Goal: Find specific page/section: Find specific page/section

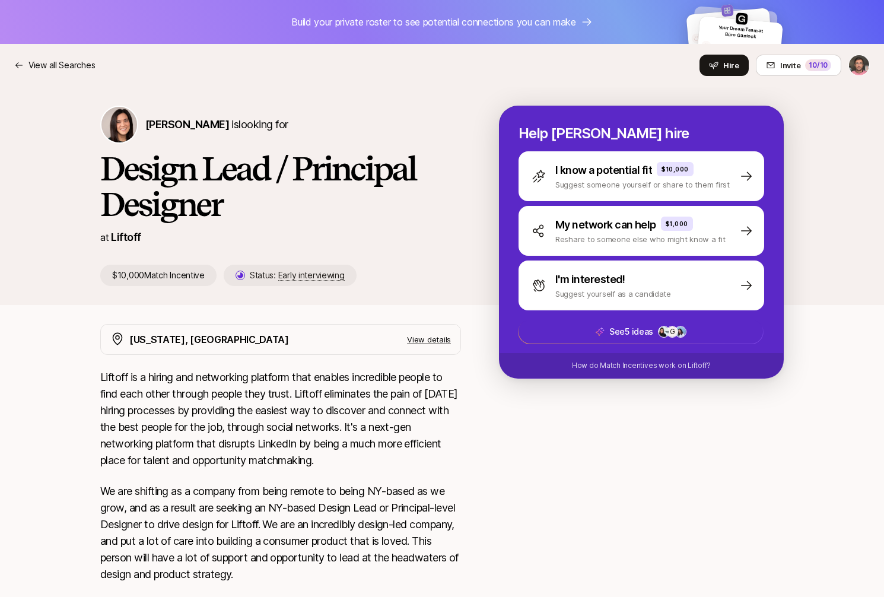
click at [865, 62] on html "Build your private roster to see potential connections you can make Your Dream …" at bounding box center [442, 298] width 884 height 597
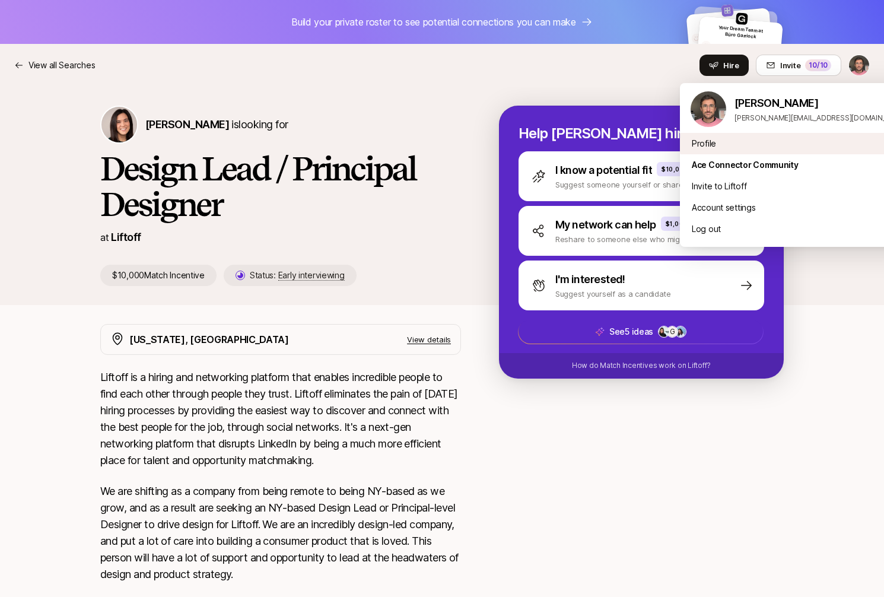
click at [709, 149] on div "Profile" at bounding box center [798, 143] width 237 height 21
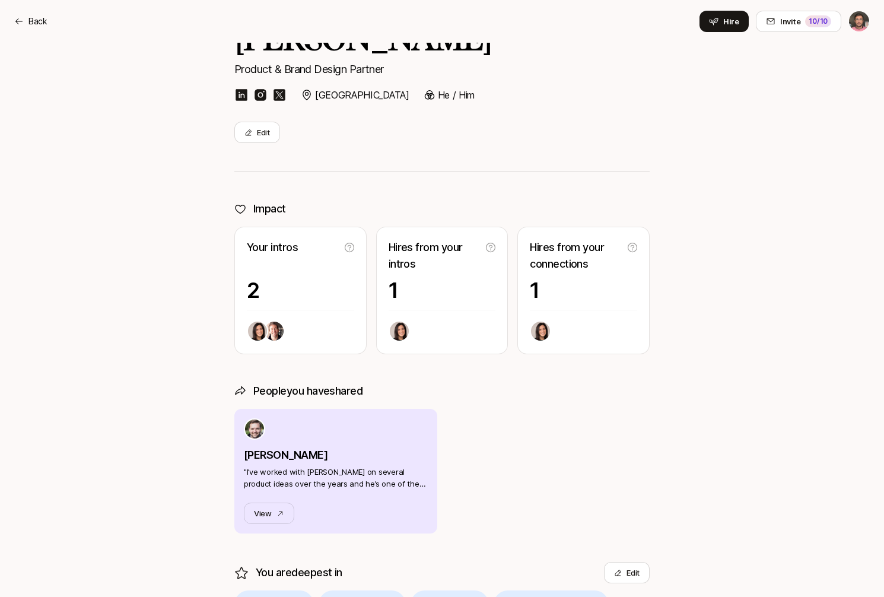
scroll to position [155, 0]
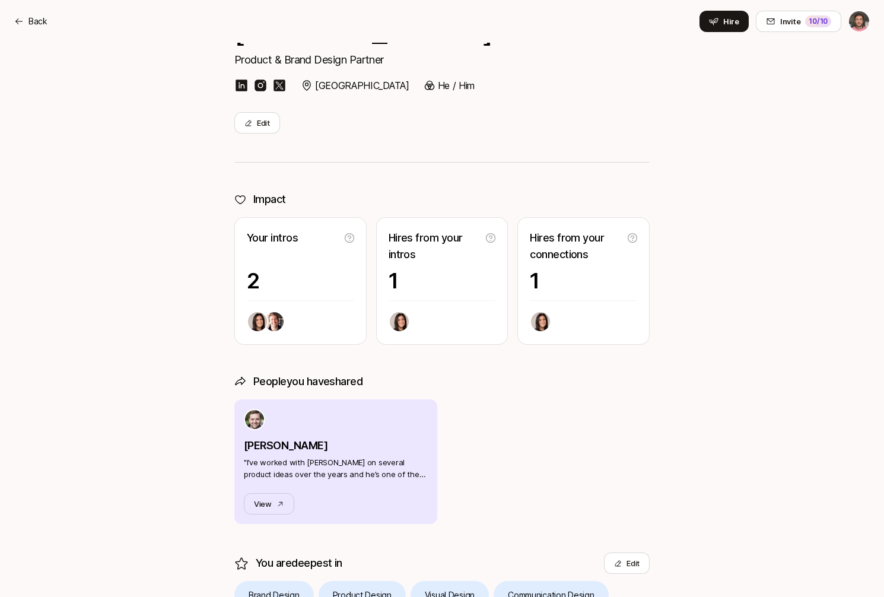
click at [440, 275] on p "1" at bounding box center [442, 281] width 107 height 24
click at [562, 275] on p "1" at bounding box center [583, 281] width 107 height 24
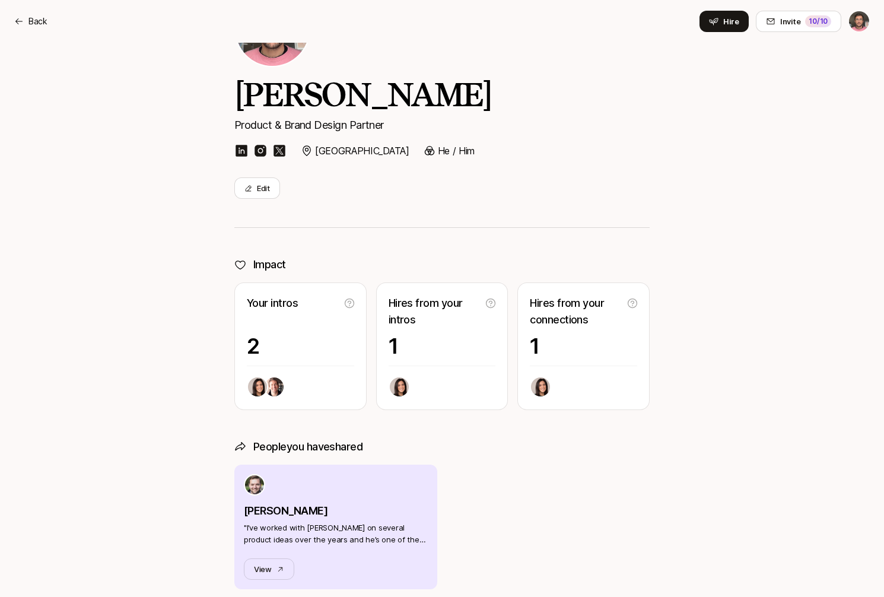
scroll to position [90, 0]
click at [857, 21] on html "Back Hire Invite 10 /10 Back Invite 10 /10 Home Searches People 1 Your Private …" at bounding box center [442, 208] width 884 height 597
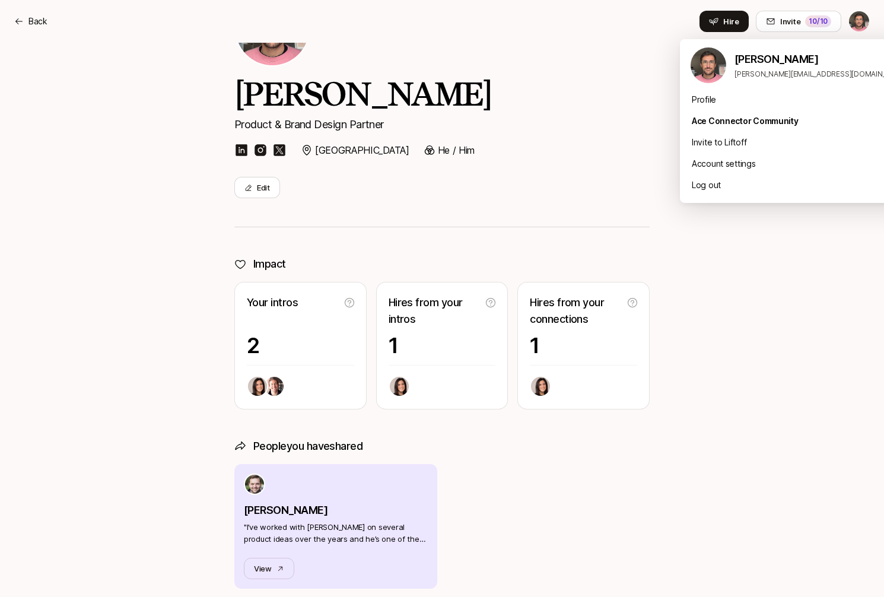
click at [600, 196] on html "Back Hire Invite 10 /10 Back Invite 10 /10 Home Searches People 1 Your Private …" at bounding box center [442, 208] width 884 height 597
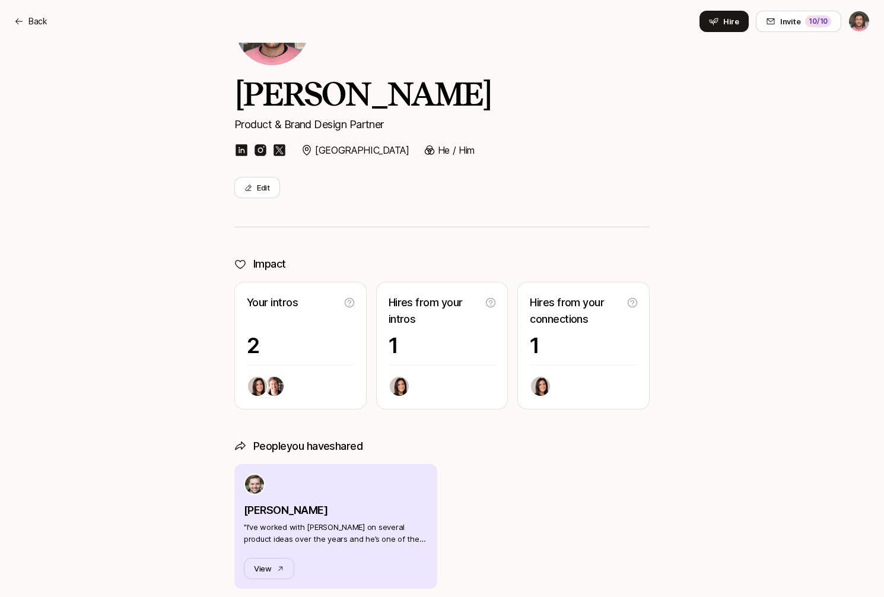
scroll to position [0, 0]
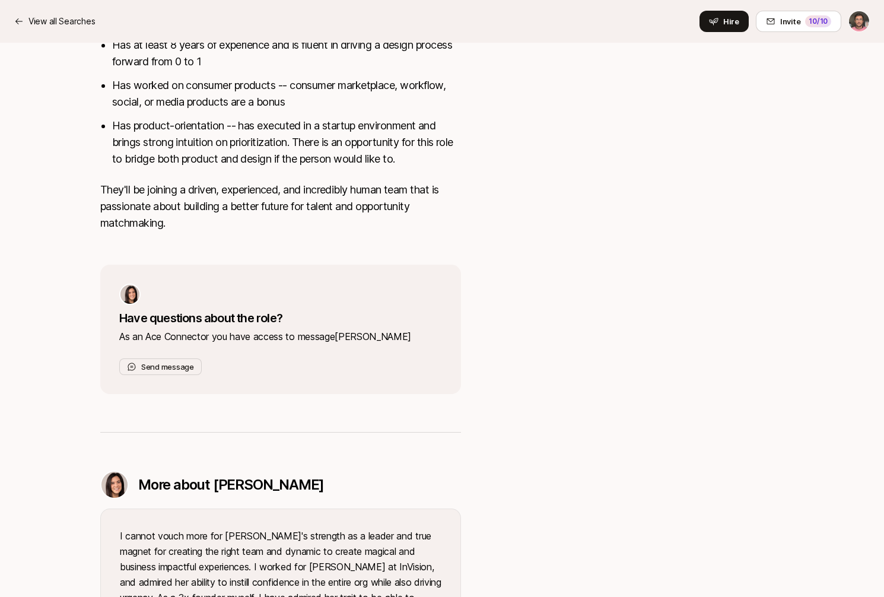
scroll to position [591, 0]
